Goal: Navigation & Orientation: Find specific page/section

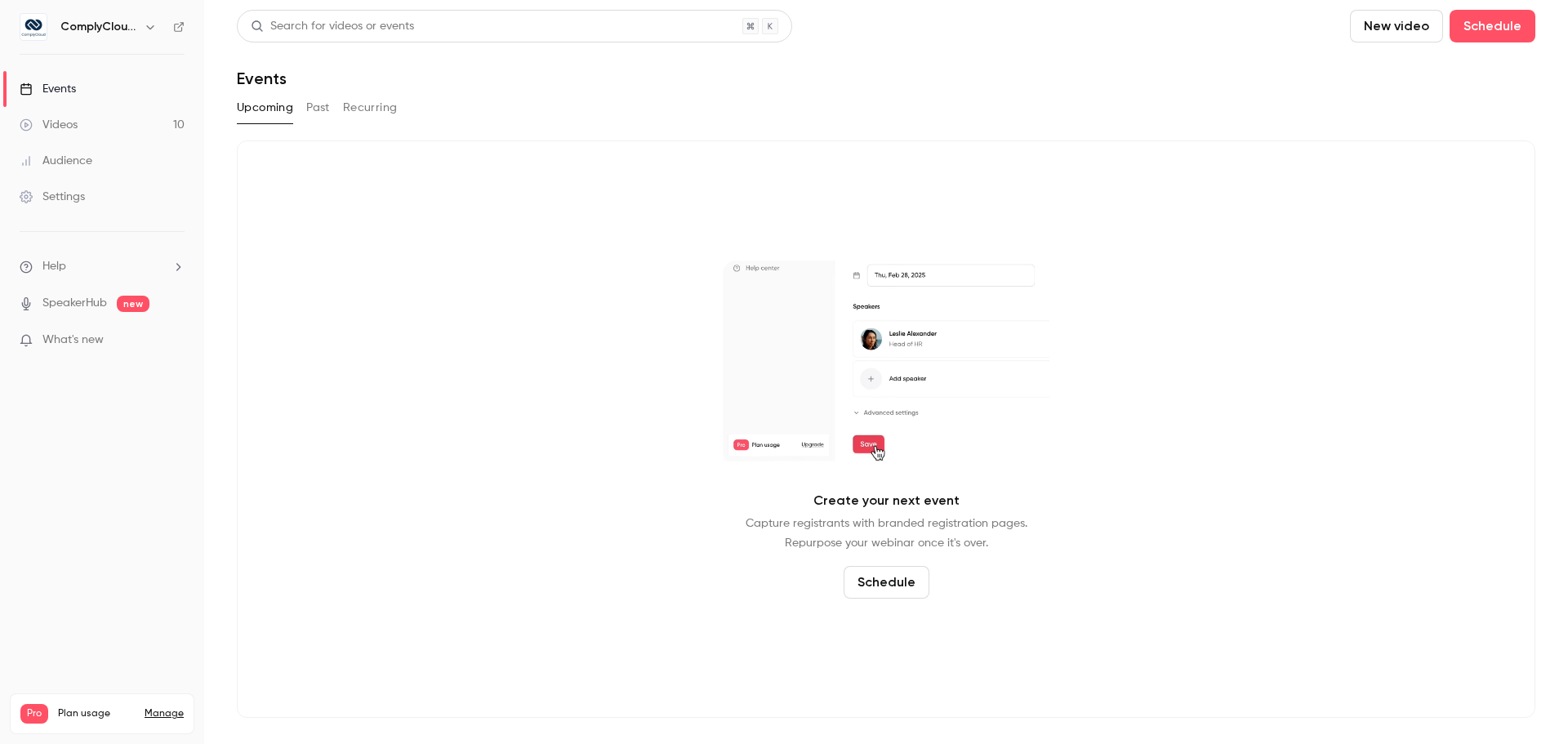
click at [112, 31] on h6 "ComplyCloud ENG" at bounding box center [98, 26] width 77 height 17
click at [155, 22] on icon "button" at bounding box center [150, 26] width 13 height 13
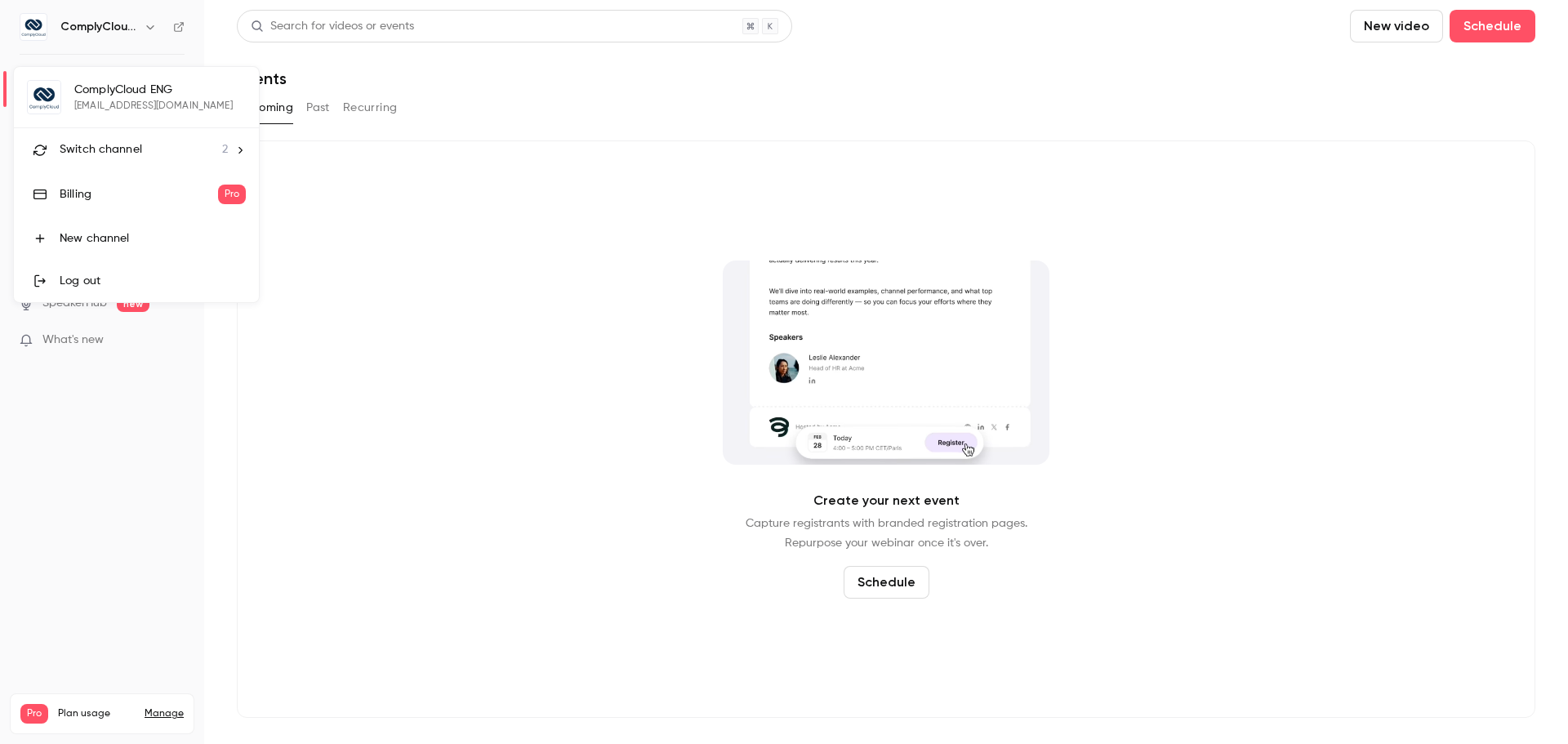
click at [153, 131] on li "Switch channel 2" at bounding box center [136, 150] width 245 height 43
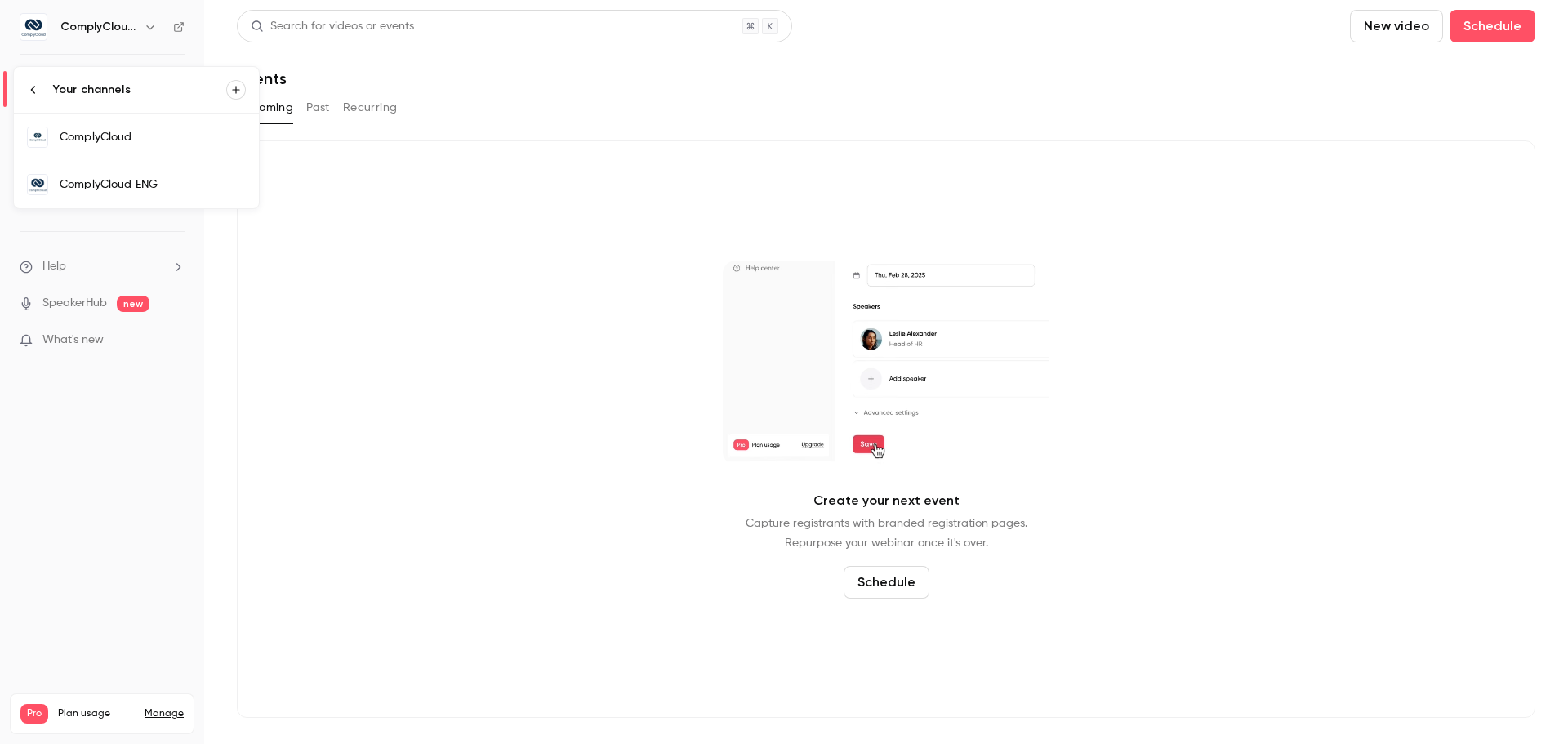
click at [160, 139] on div "ComplyCloud" at bounding box center [152, 137] width 186 height 17
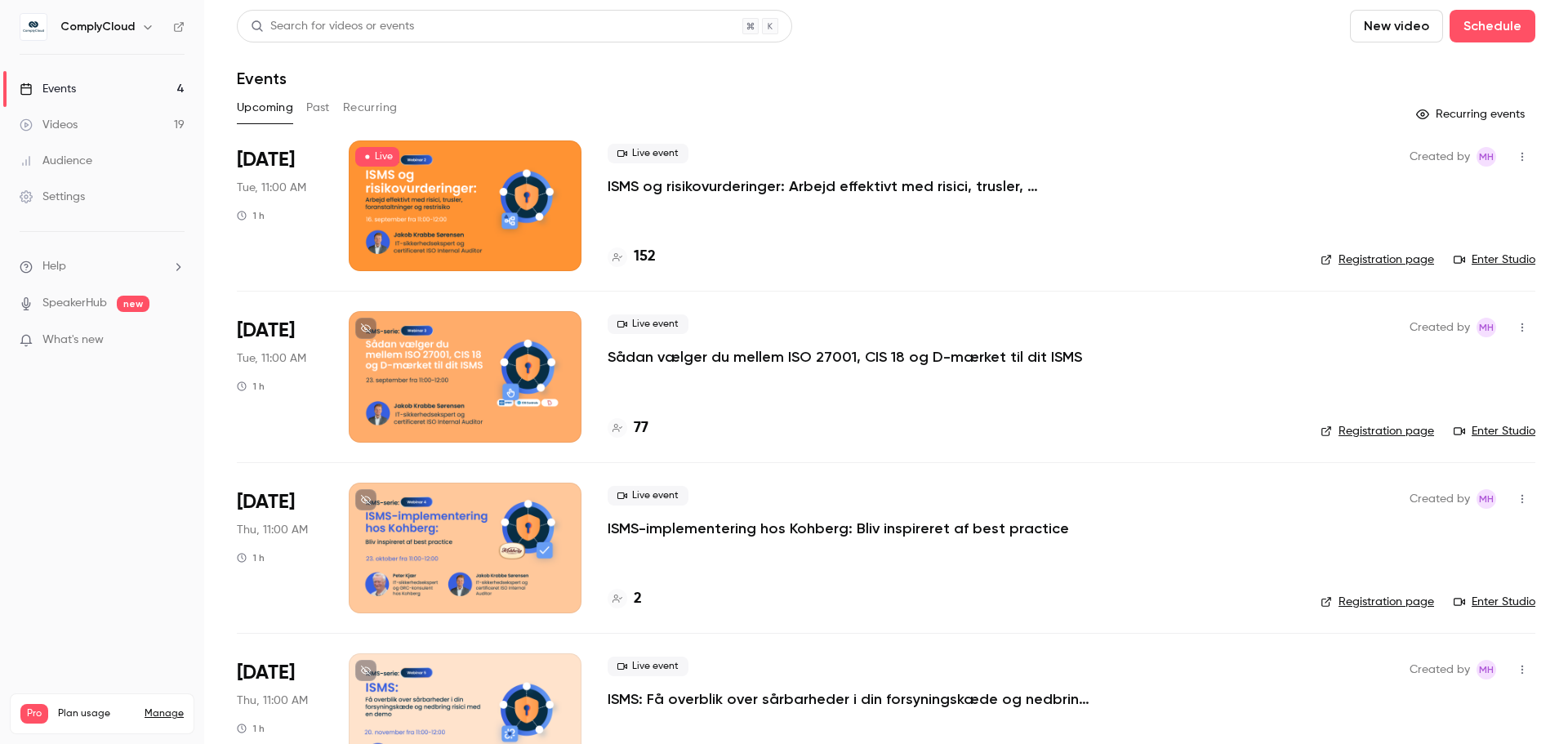
click at [413, 205] on div at bounding box center [464, 205] width 233 height 130
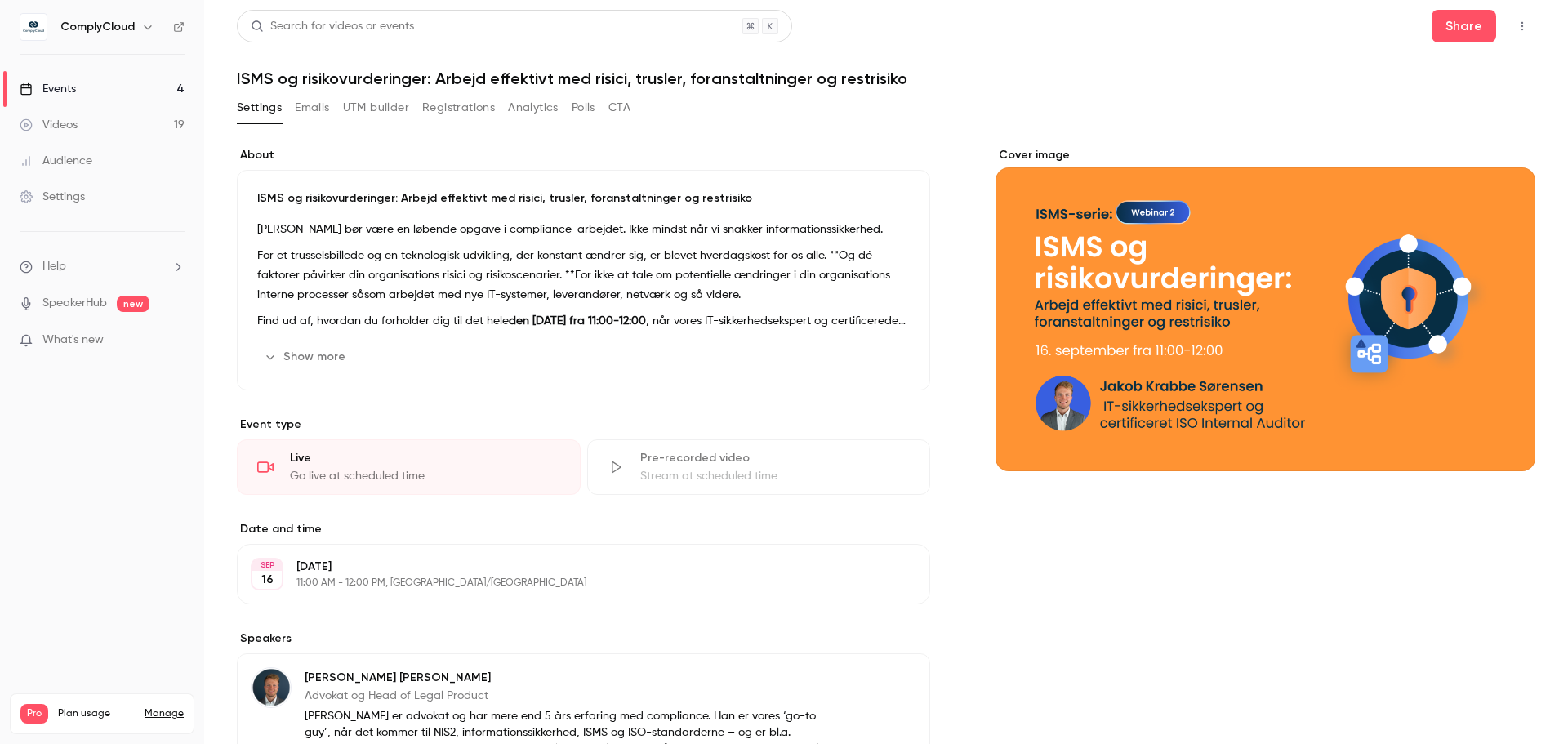
click at [1515, 28] on icon "button" at bounding box center [1521, 26] width 13 height 12
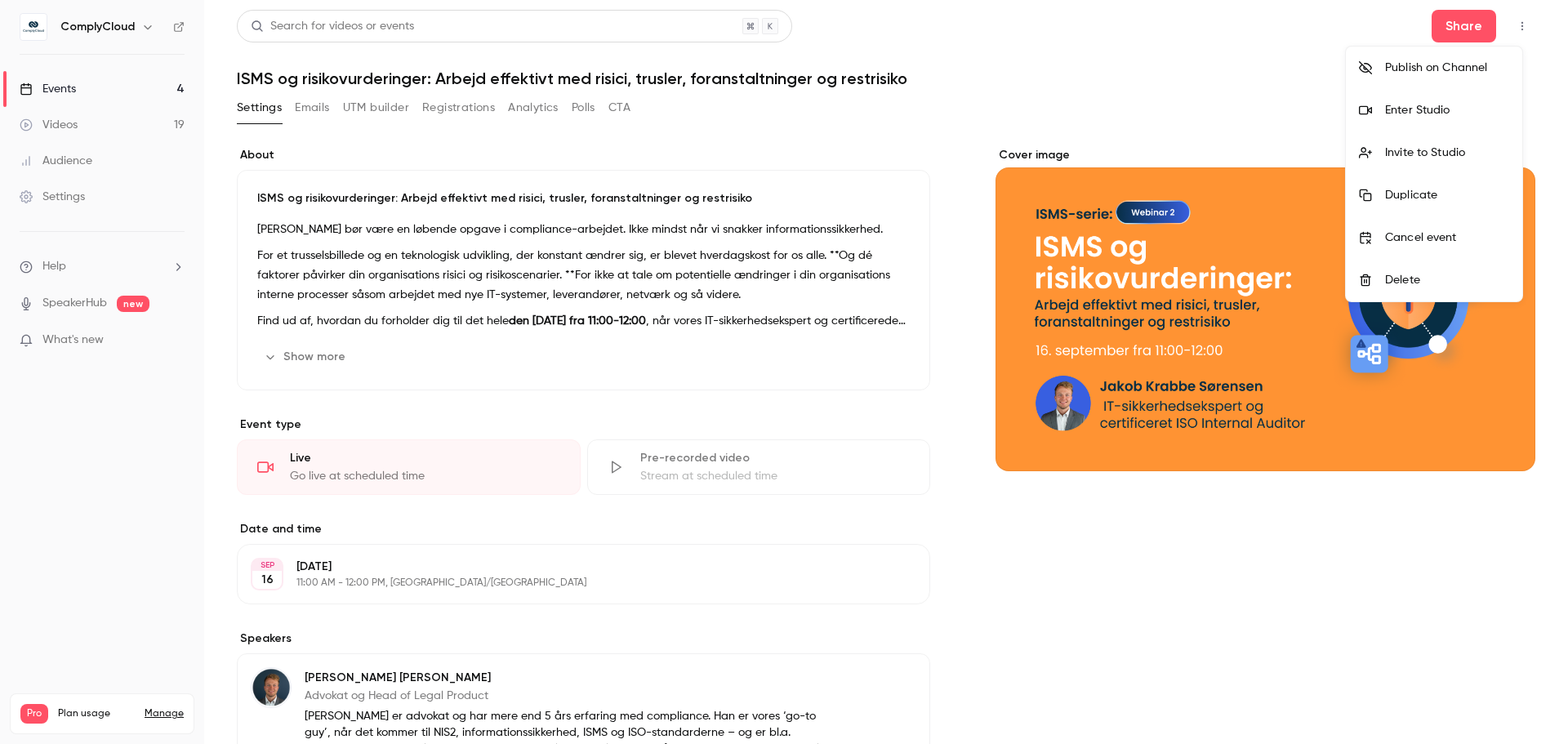
click at [992, 49] on div at bounding box center [784, 372] width 1568 height 744
